Goal: Task Accomplishment & Management: Manage account settings

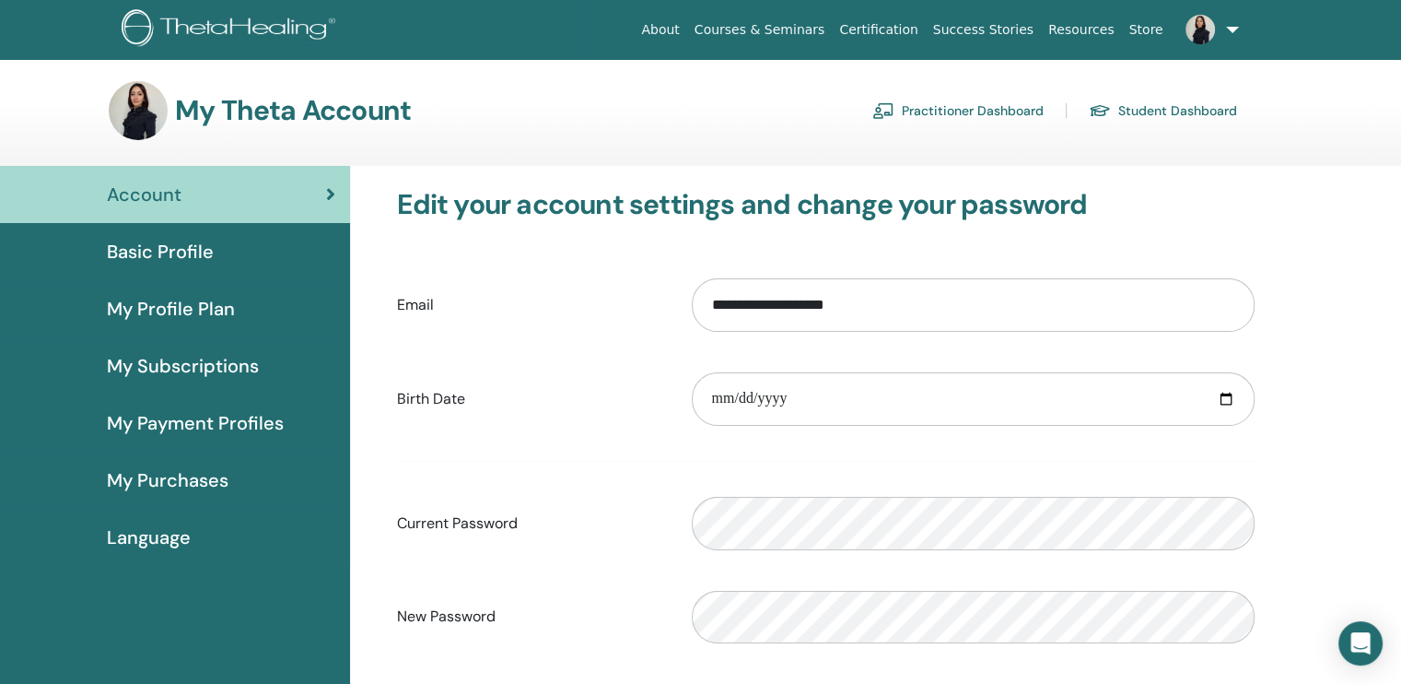
click at [224, 418] on span "My Payment Profiles" at bounding box center [195, 423] width 177 height 28
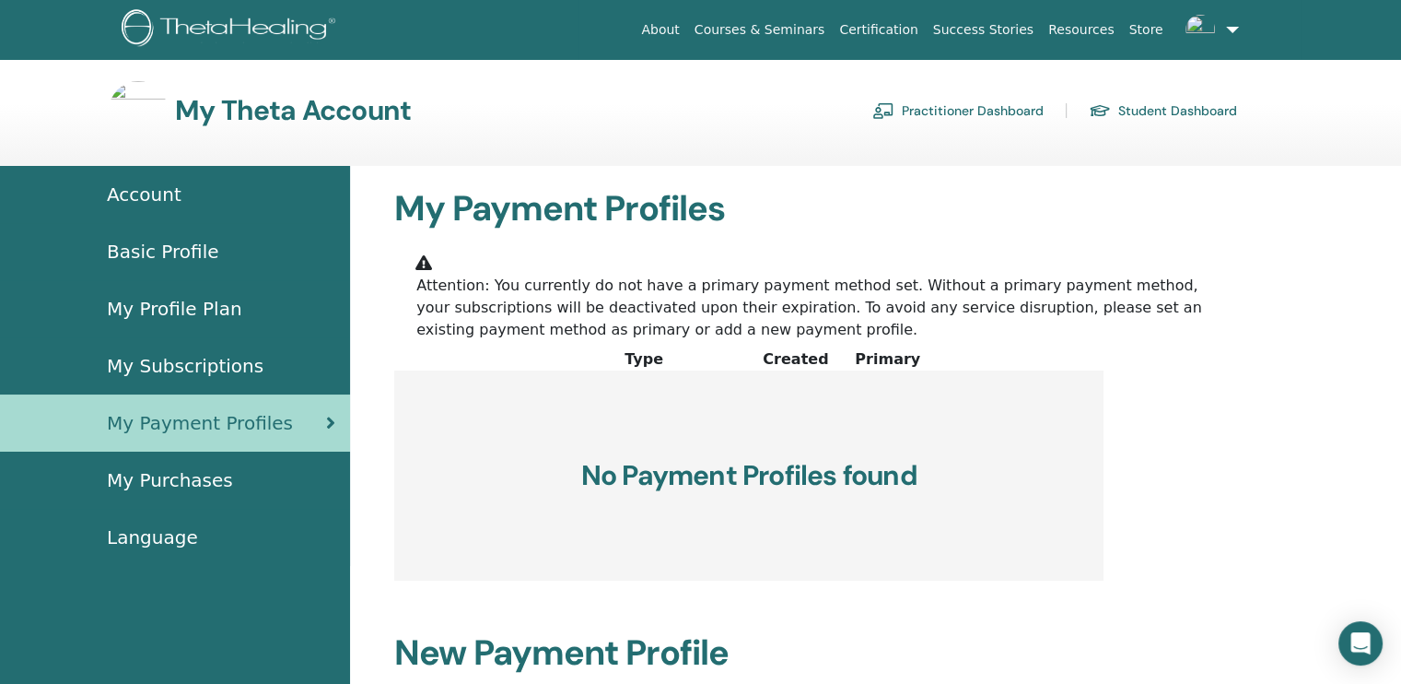
click at [203, 358] on span "My Subscriptions" at bounding box center [185, 366] width 157 height 28
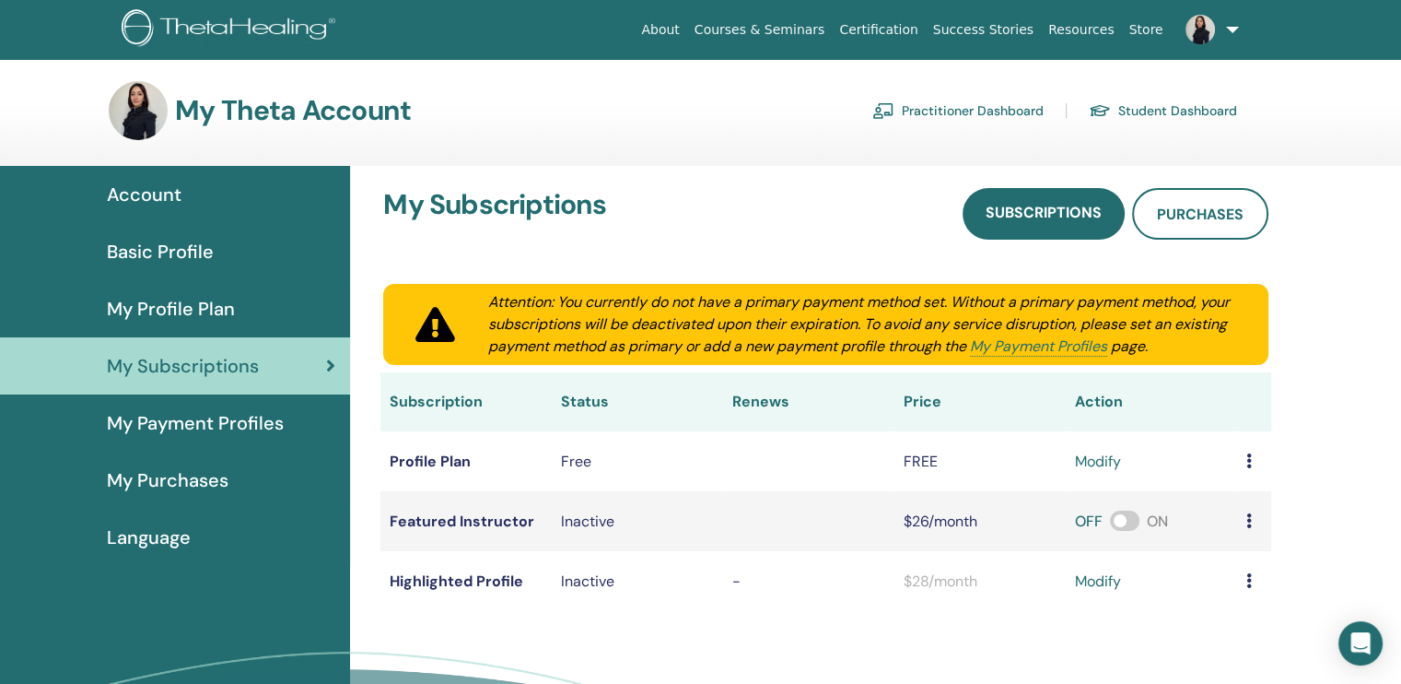
click at [554, 172] on div "My Subscriptions Subscriptions Purchases Attention: You currently do not have a…" at bounding box center [826, 399] width 930 height 467
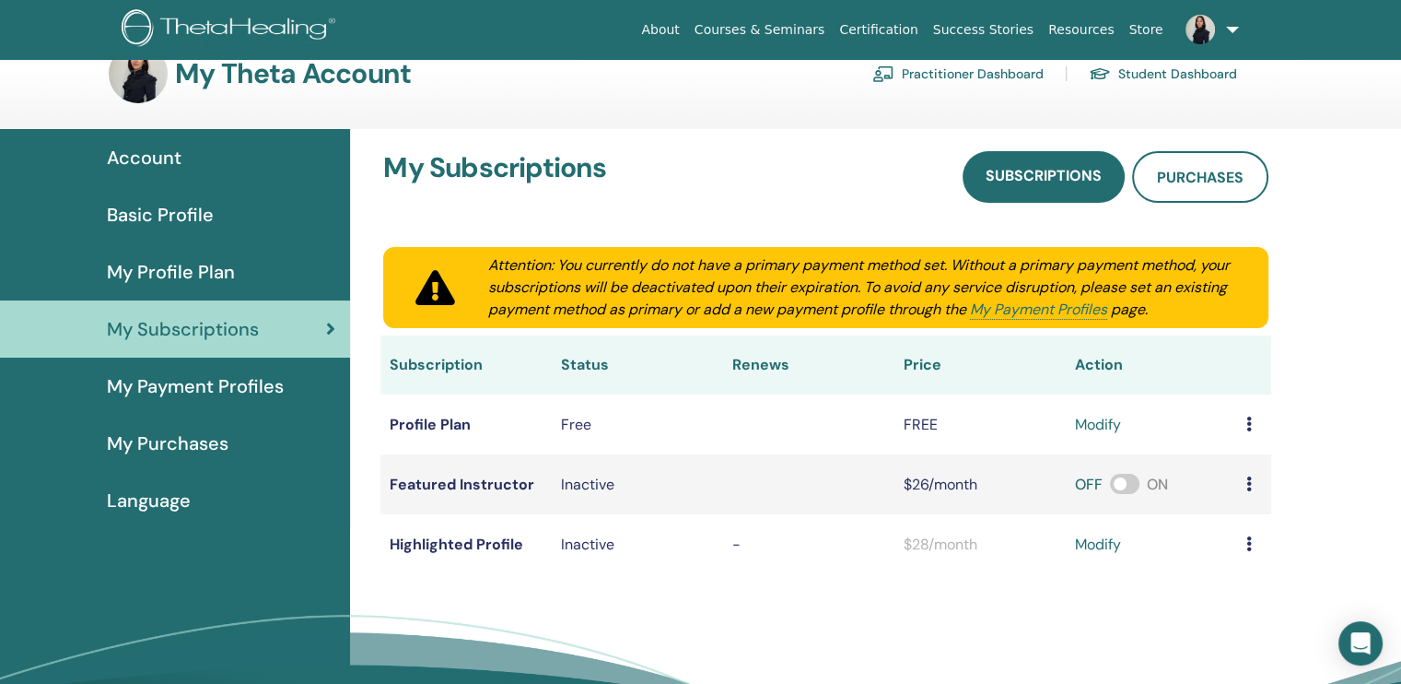
scroll to position [74, 0]
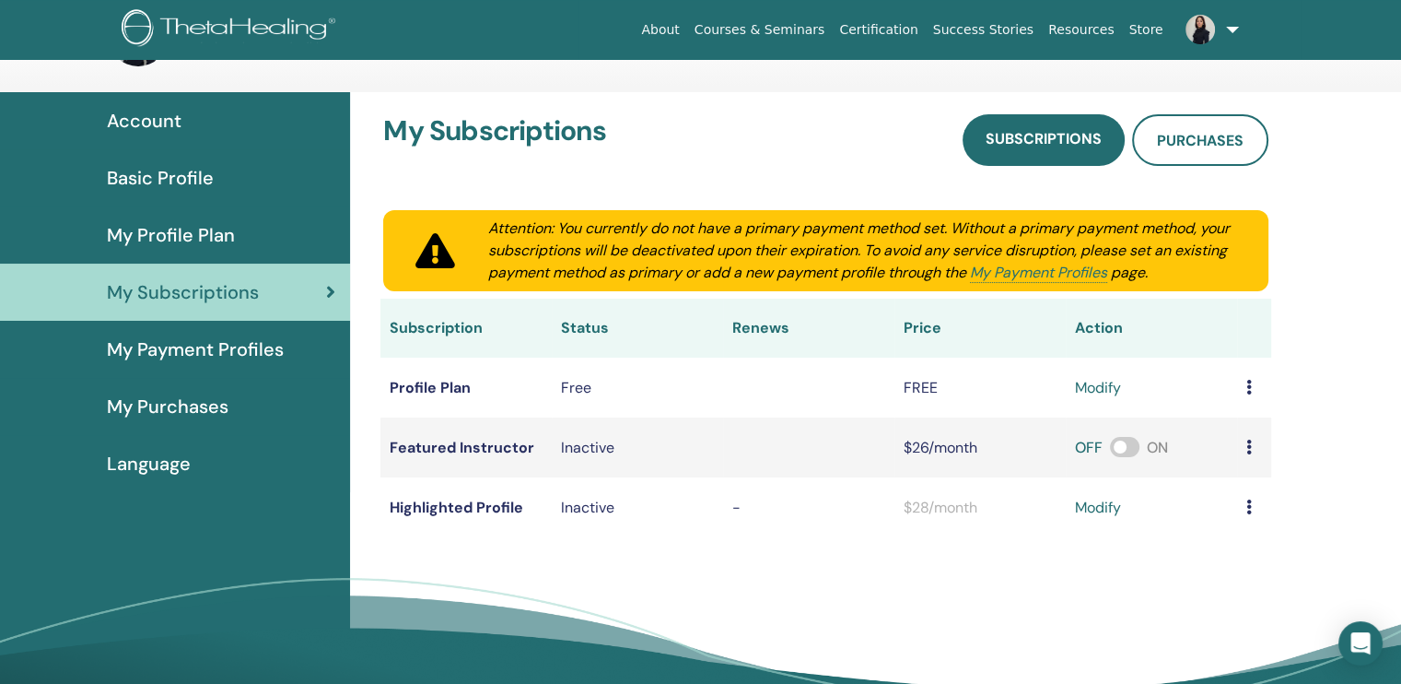
click at [165, 231] on span "My Profile Plan" at bounding box center [171, 235] width 128 height 28
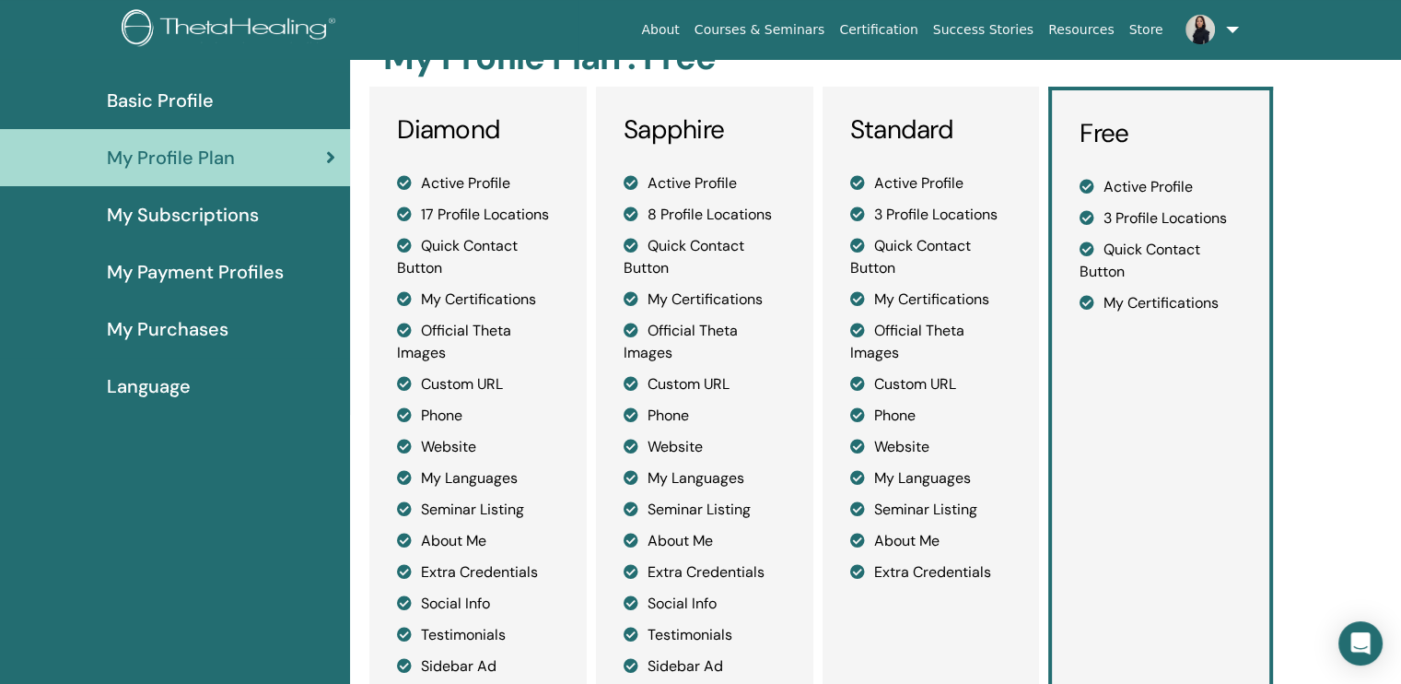
scroll to position [74, 0]
